Goal: Find contact information: Find contact information

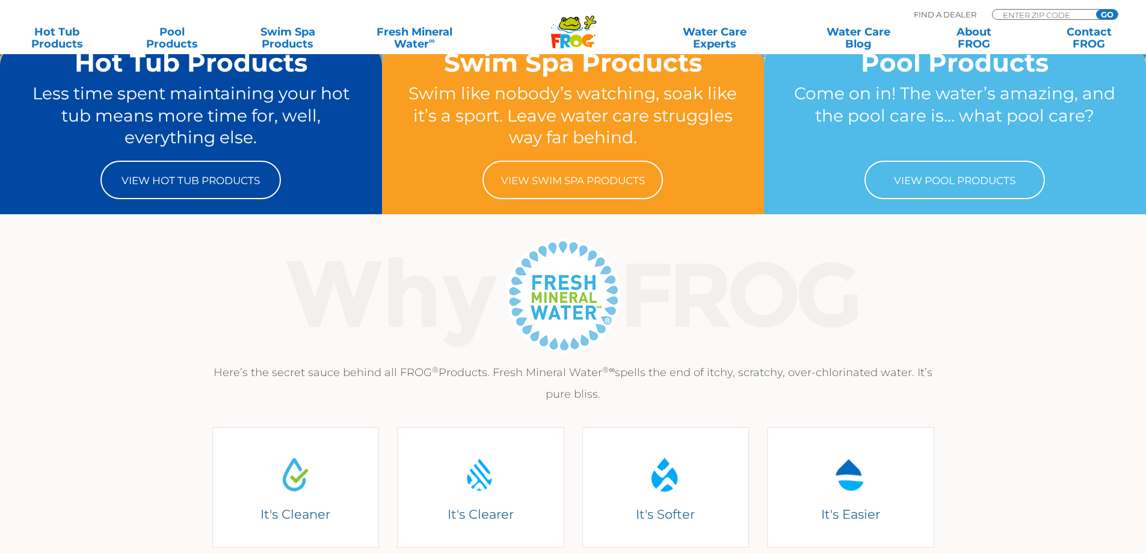
scroll to position [241, 0]
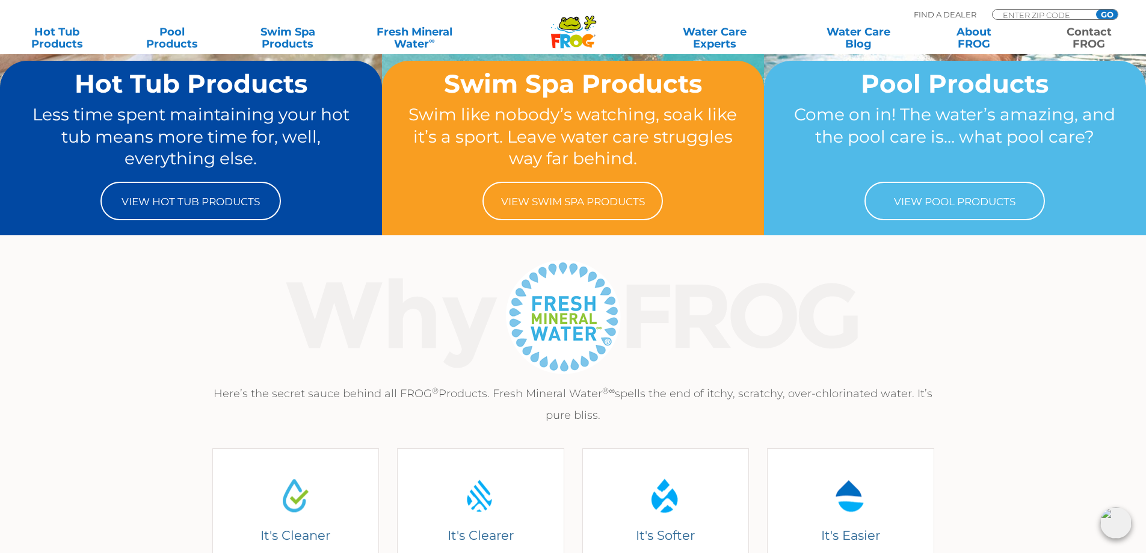
click at [1087, 35] on link "Contact FROG" at bounding box center [1089, 38] width 90 height 24
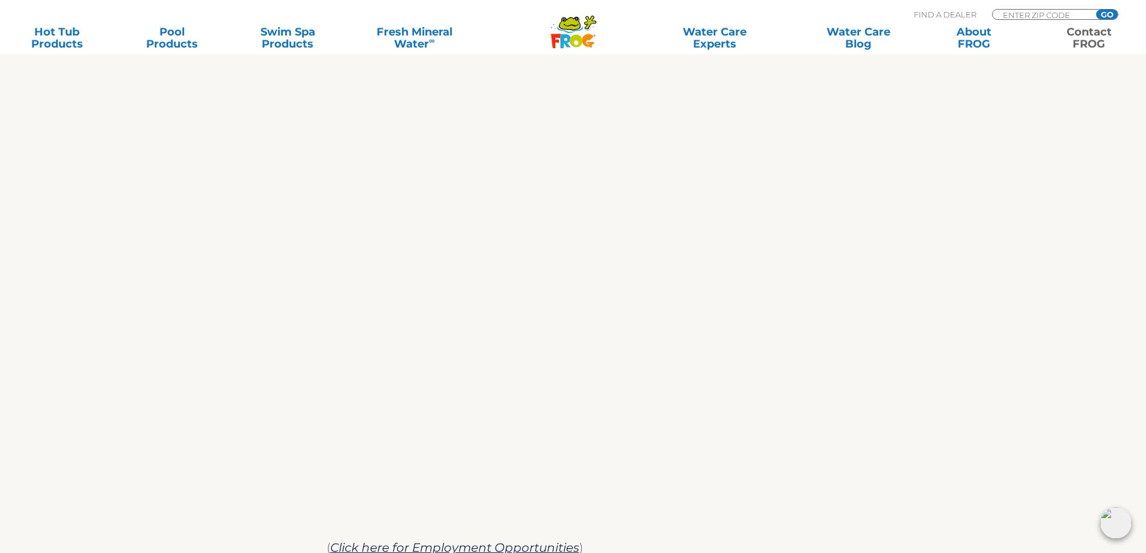
scroll to position [782, 0]
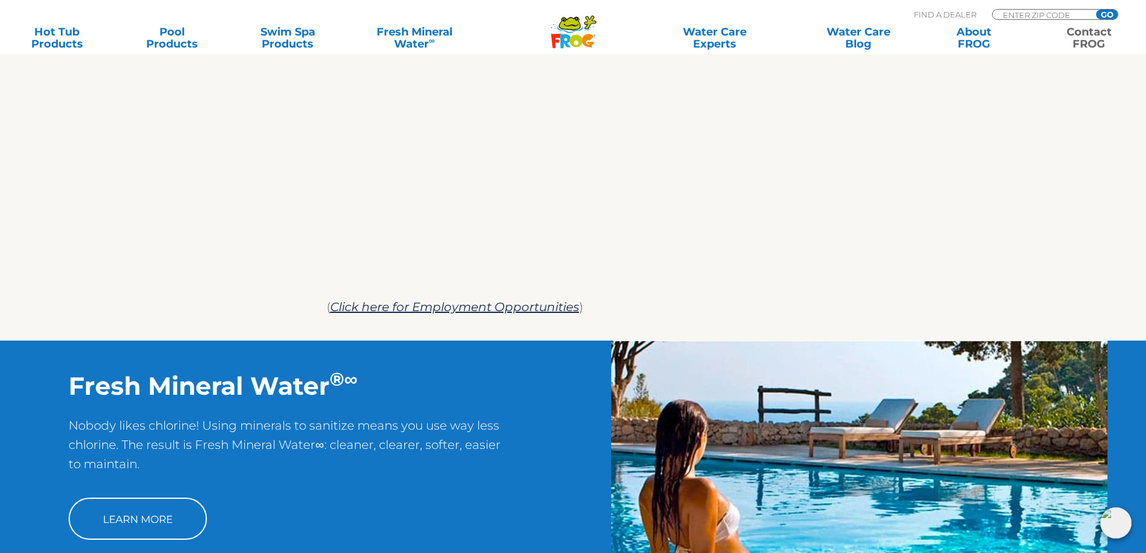
click at [1120, 519] on img at bounding box center [1115, 522] width 31 height 31
click at [571, 383] on div "Fresh Mineral Water ®∞ Nobody likes chlorine! Using minerals to sanitize means …" at bounding box center [286, 447] width 573 height 214
click at [572, 369] on div "Fresh Mineral Water ®∞ Nobody likes chlorine! Using minerals to sanitize means …" at bounding box center [286, 447] width 573 height 214
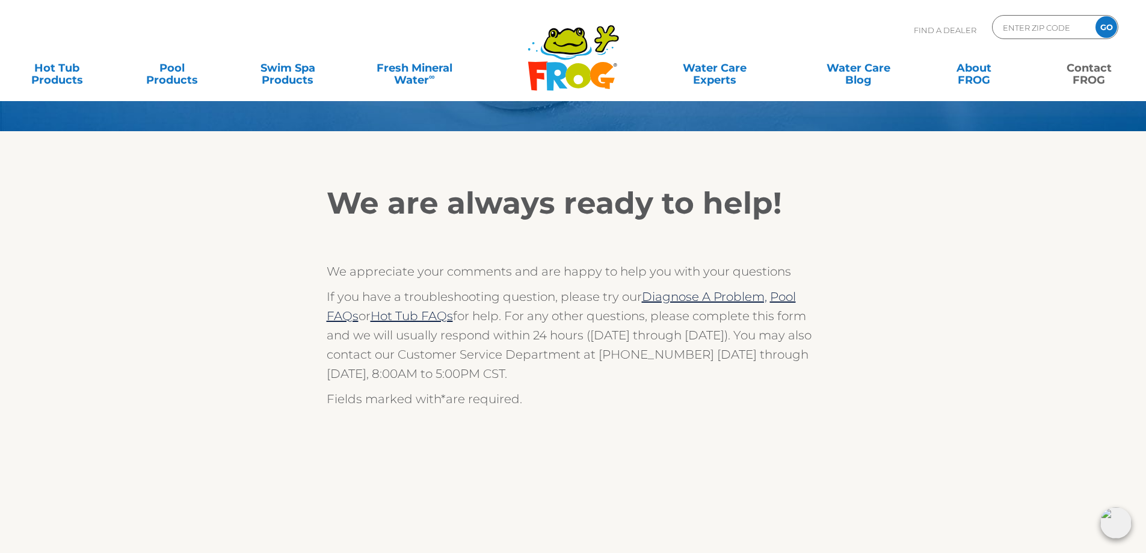
scroll to position [0, 0]
